Goal: Task Accomplishment & Management: Use online tool/utility

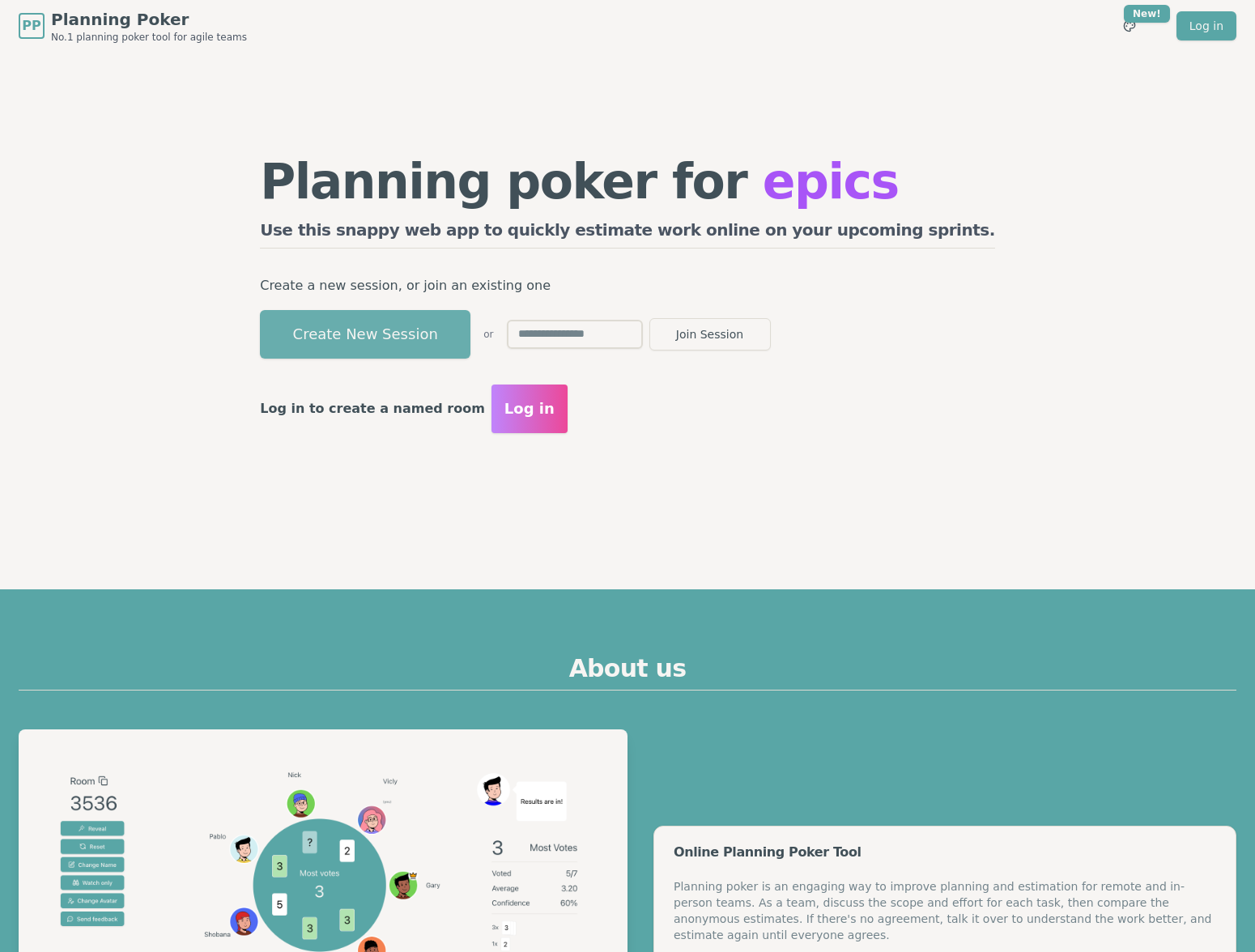
click at [466, 338] on button "Create New Session" at bounding box center [365, 334] width 210 height 49
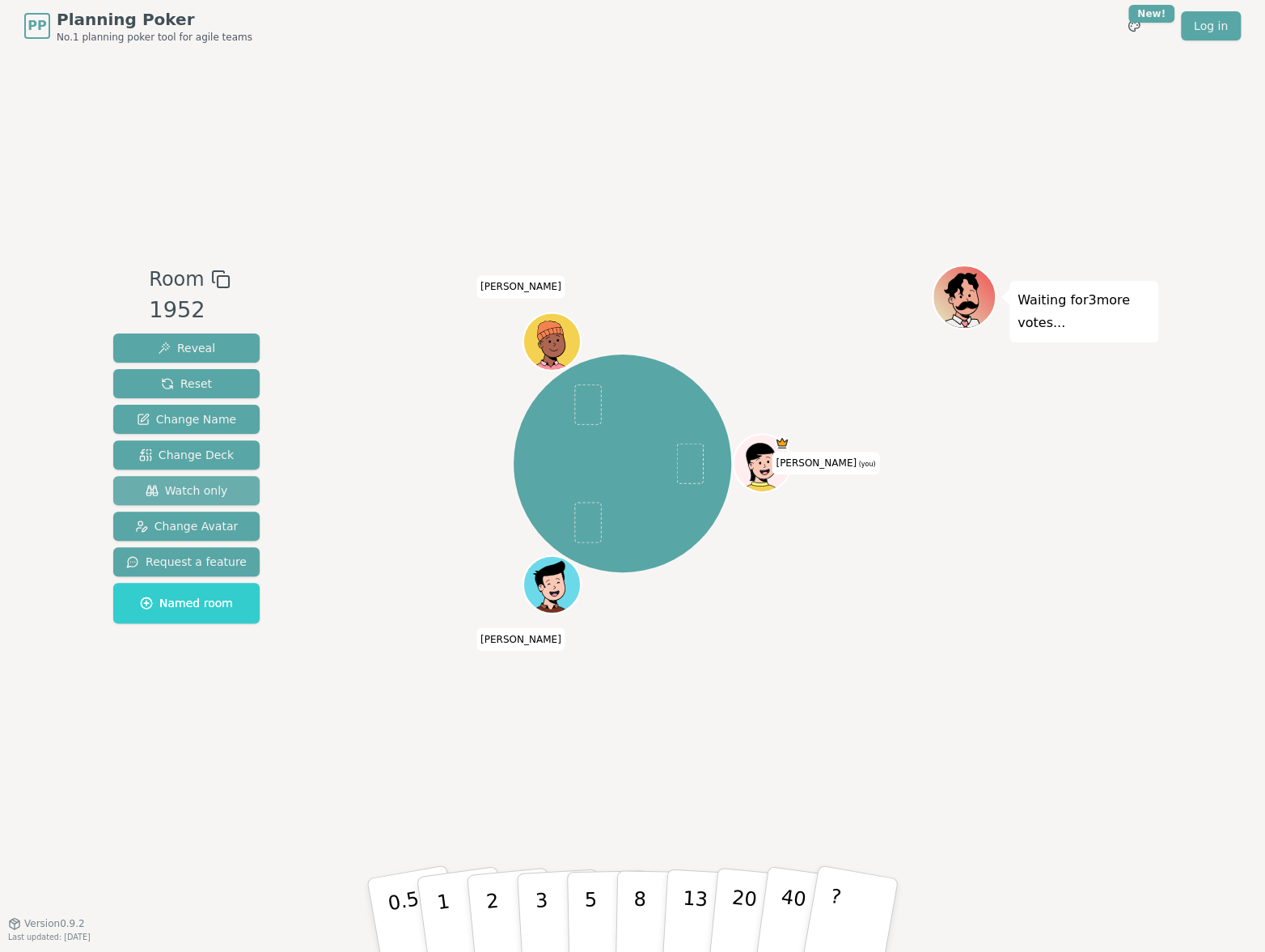
click at [179, 495] on span "Watch only" at bounding box center [187, 490] width 82 height 16
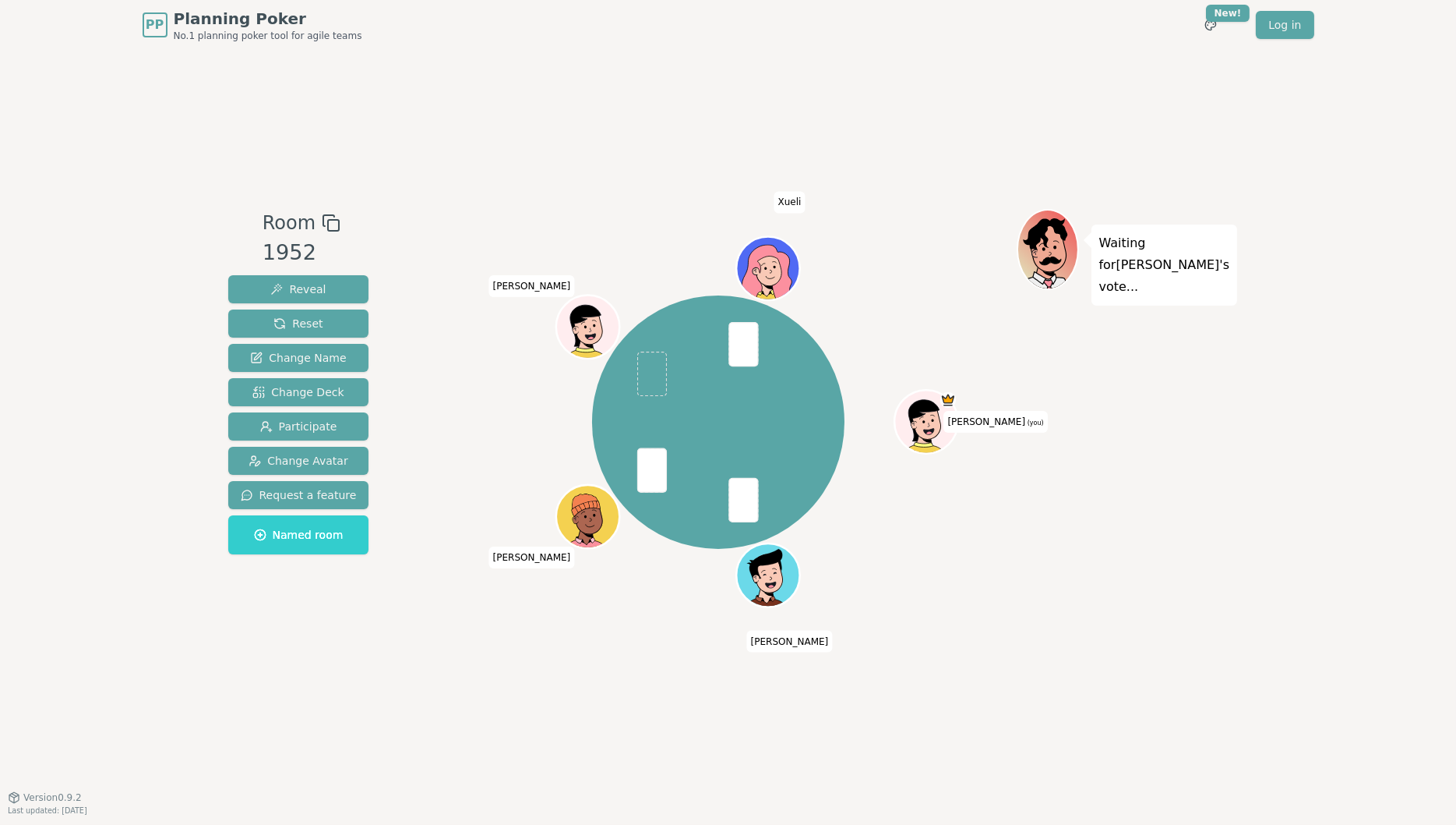
click at [663, 158] on div "Room 1952 Reveal Reset Change Name Change Deck Participate Change Avatar Reques…" at bounding box center [729, 423] width 1013 height 747
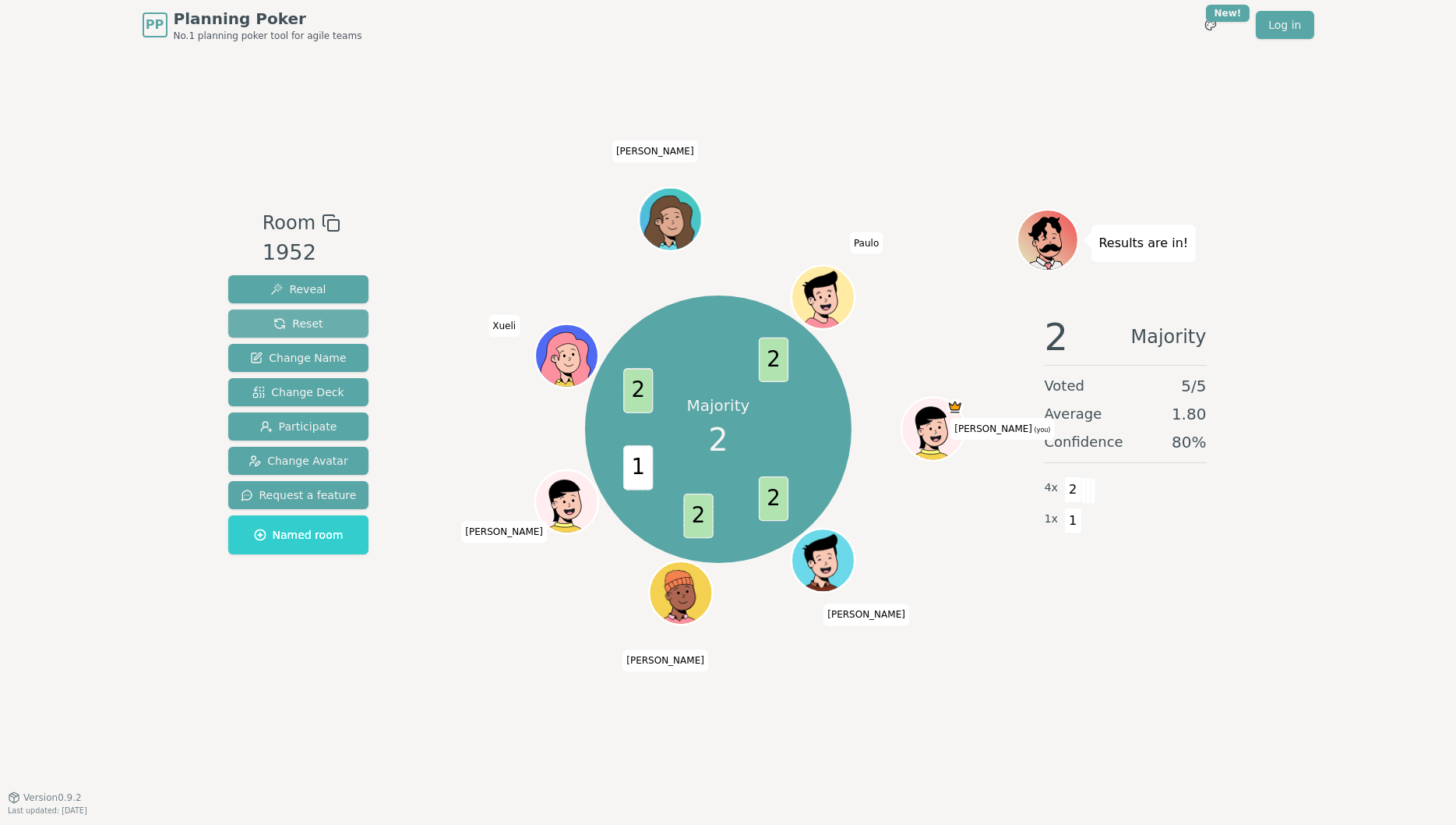
click at [316, 324] on span "Reset" at bounding box center [297, 323] width 49 height 16
click at [308, 327] on span "Reset" at bounding box center [297, 323] width 49 height 16
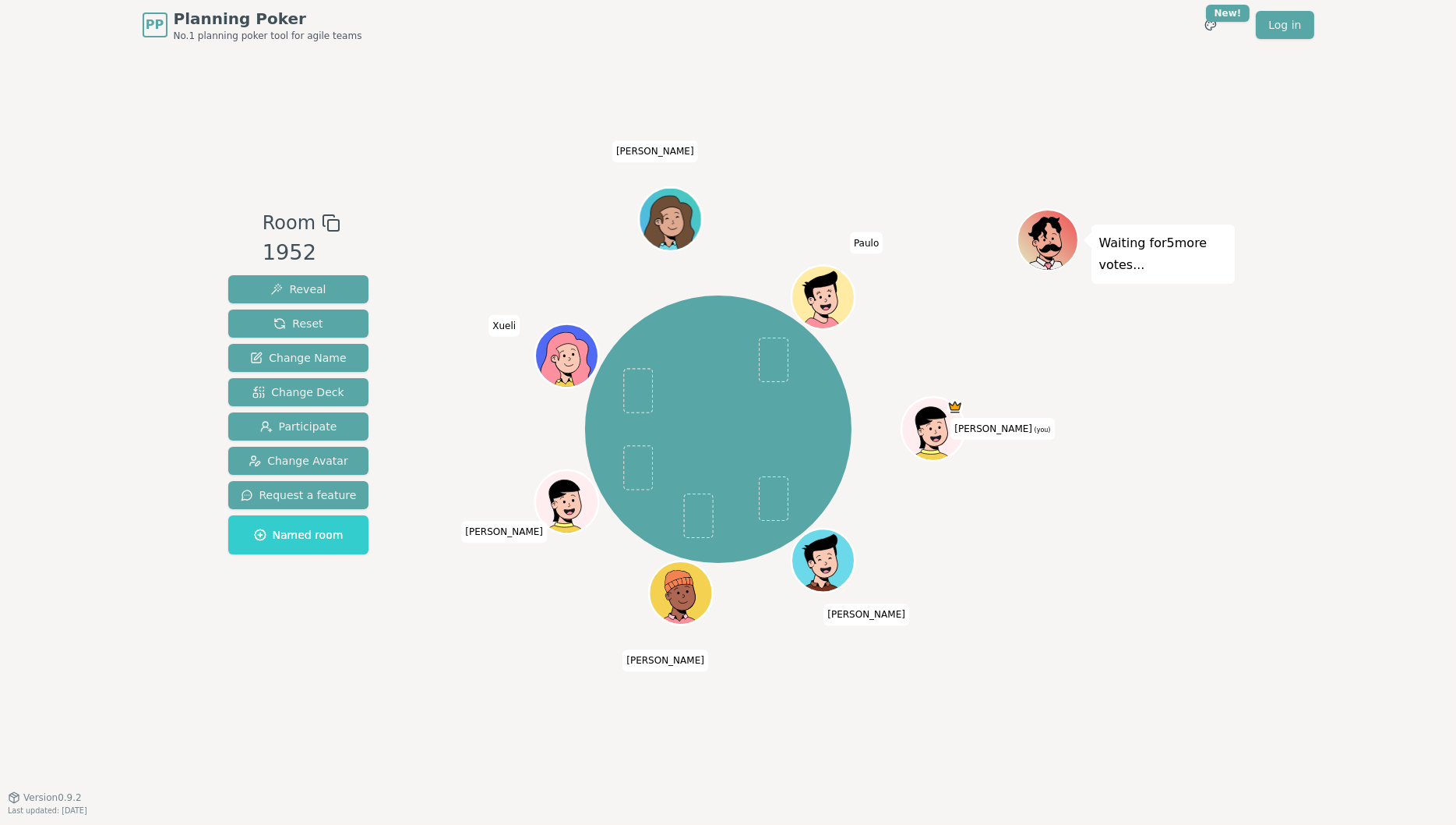
click at [155, 294] on div "PP Planning Poker No.1 planning poker tool for agile teams Toggle theme New! Lo…" at bounding box center [728, 412] width 1456 height 825
click at [267, 324] on button "Reset" at bounding box center [298, 323] width 141 height 29
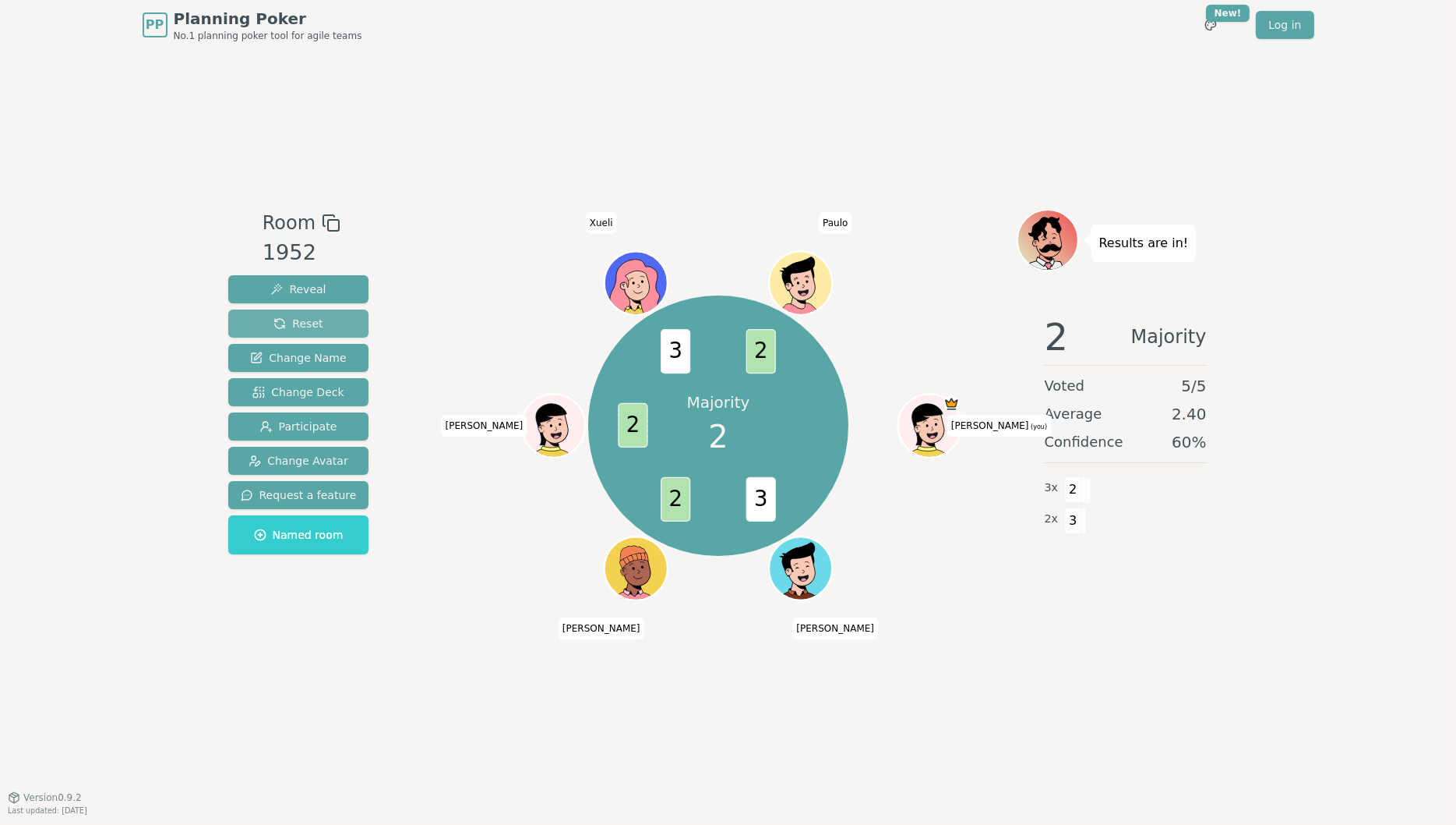
click at [289, 317] on span "Reset" at bounding box center [297, 323] width 49 height 16
click at [301, 320] on span "Reset" at bounding box center [297, 323] width 49 height 16
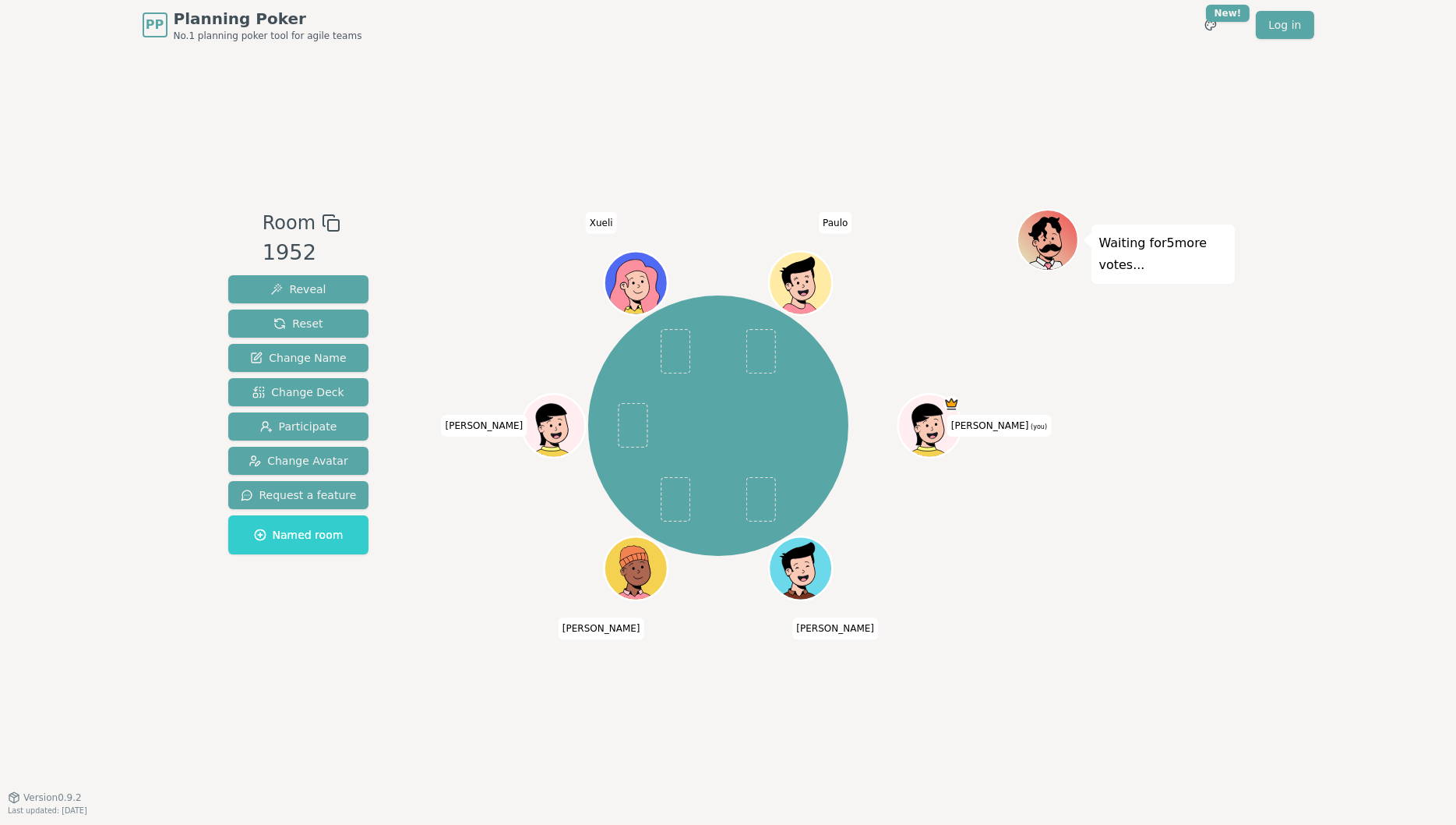
click at [696, 109] on div "Room 1952 Reveal Reset Change Name Change Deck Participate Change Avatar Reques…" at bounding box center [729, 423] width 1013 height 747
